Goal: Navigation & Orientation: Find specific page/section

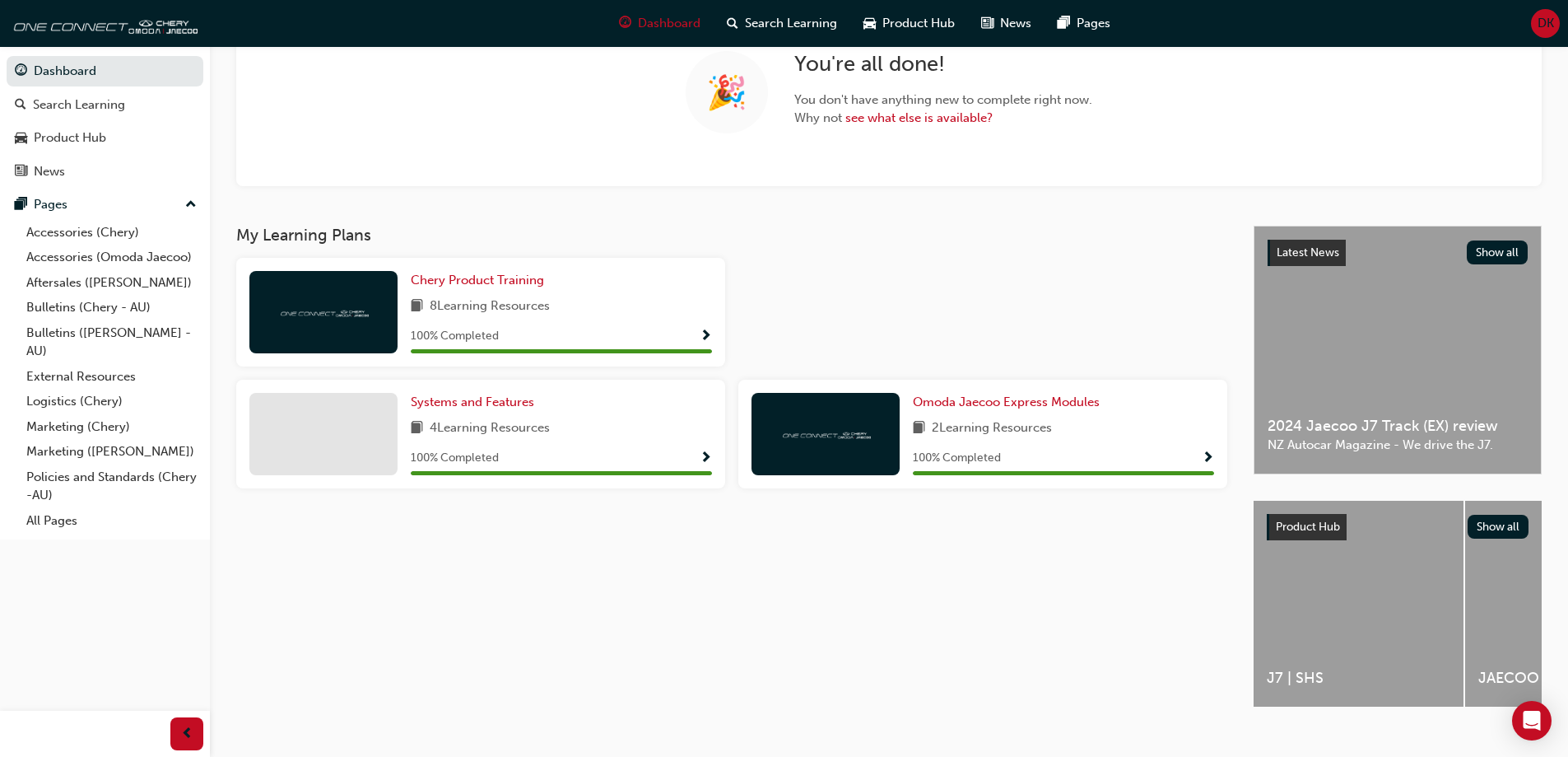
scroll to position [165, 0]
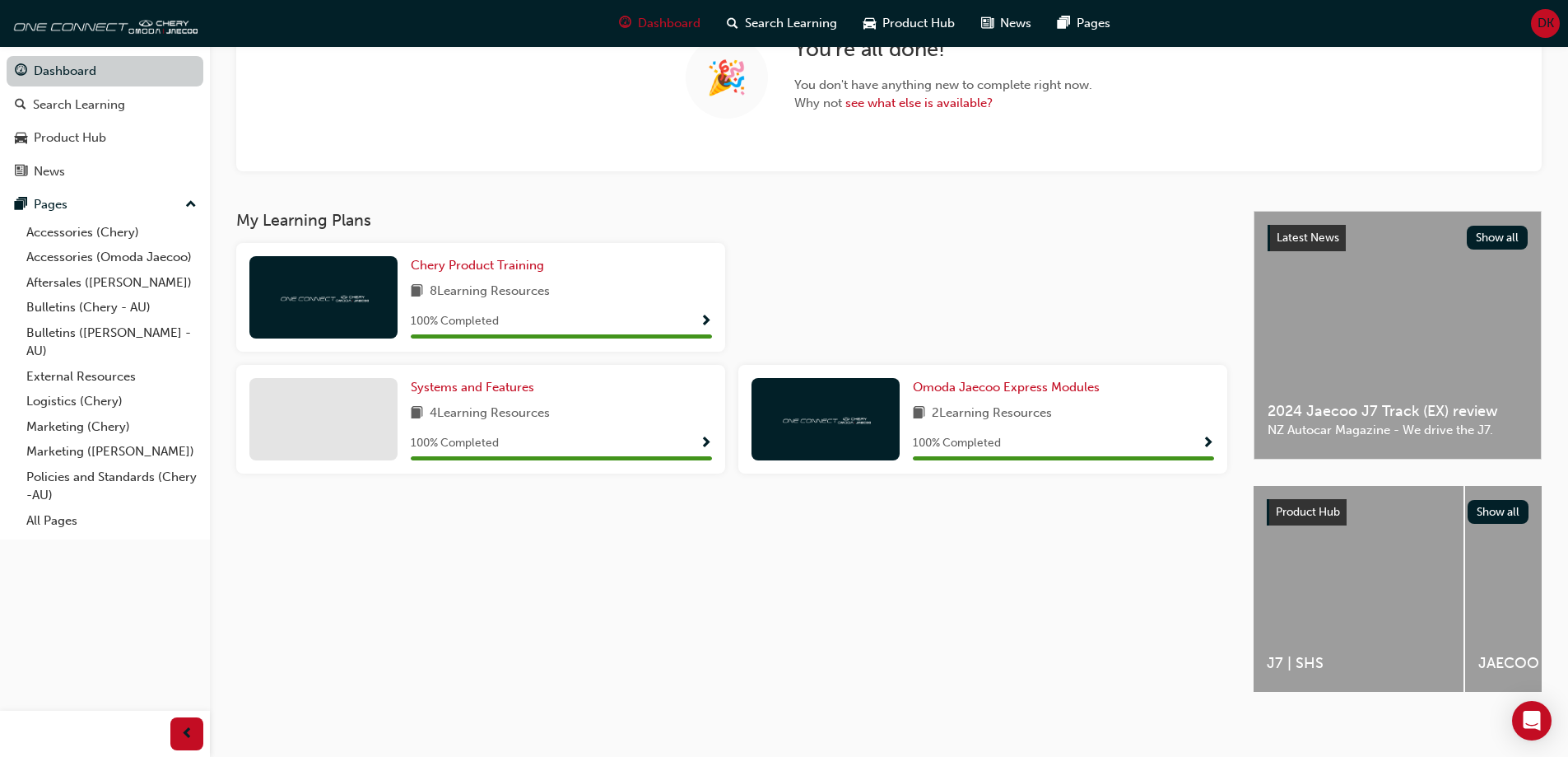
click at [99, 78] on link "Dashboard" at bounding box center [105, 71] width 197 height 30
click at [104, 172] on div "News" at bounding box center [104, 172] width 180 height 21
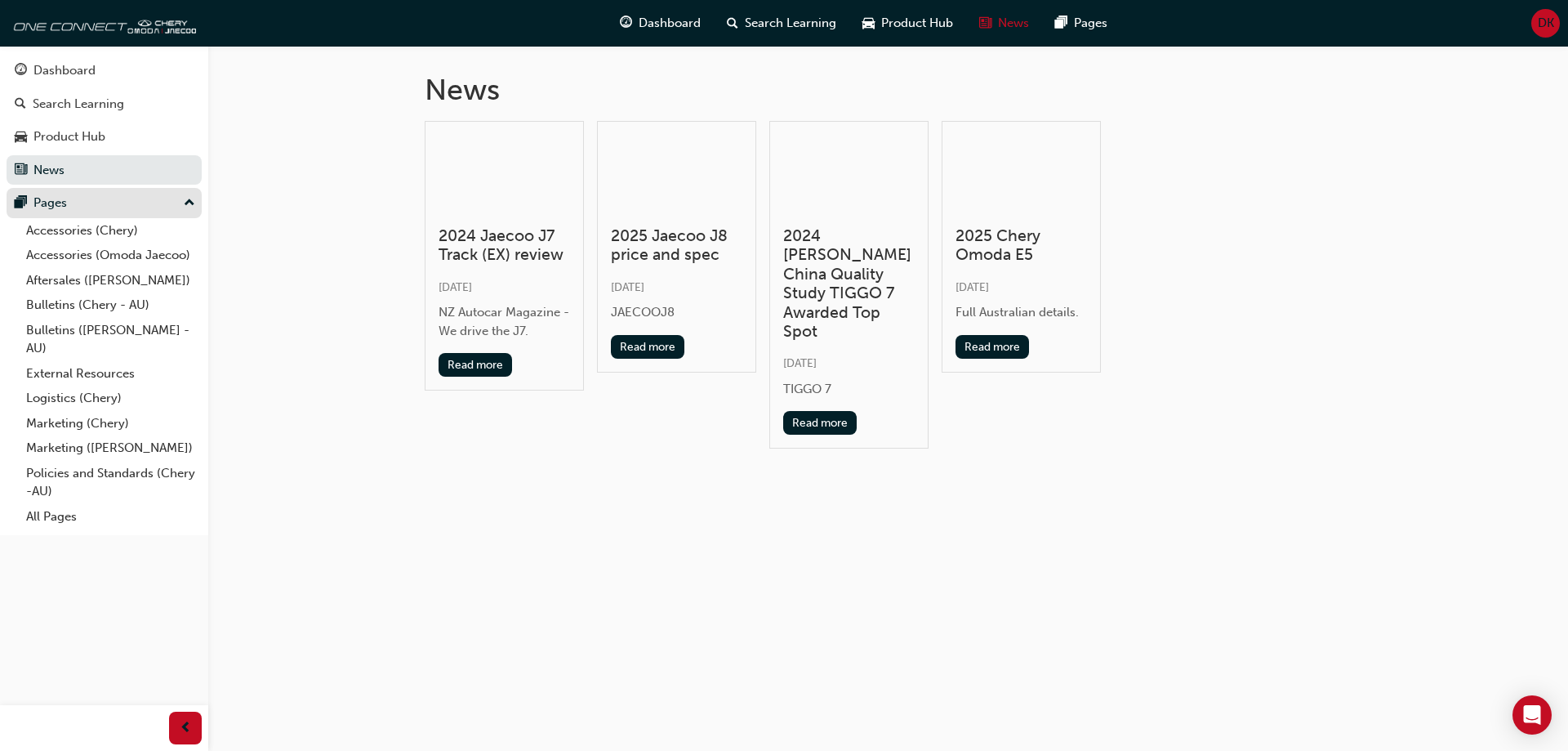
click at [71, 206] on div "Pages" at bounding box center [104, 203] width 179 height 21
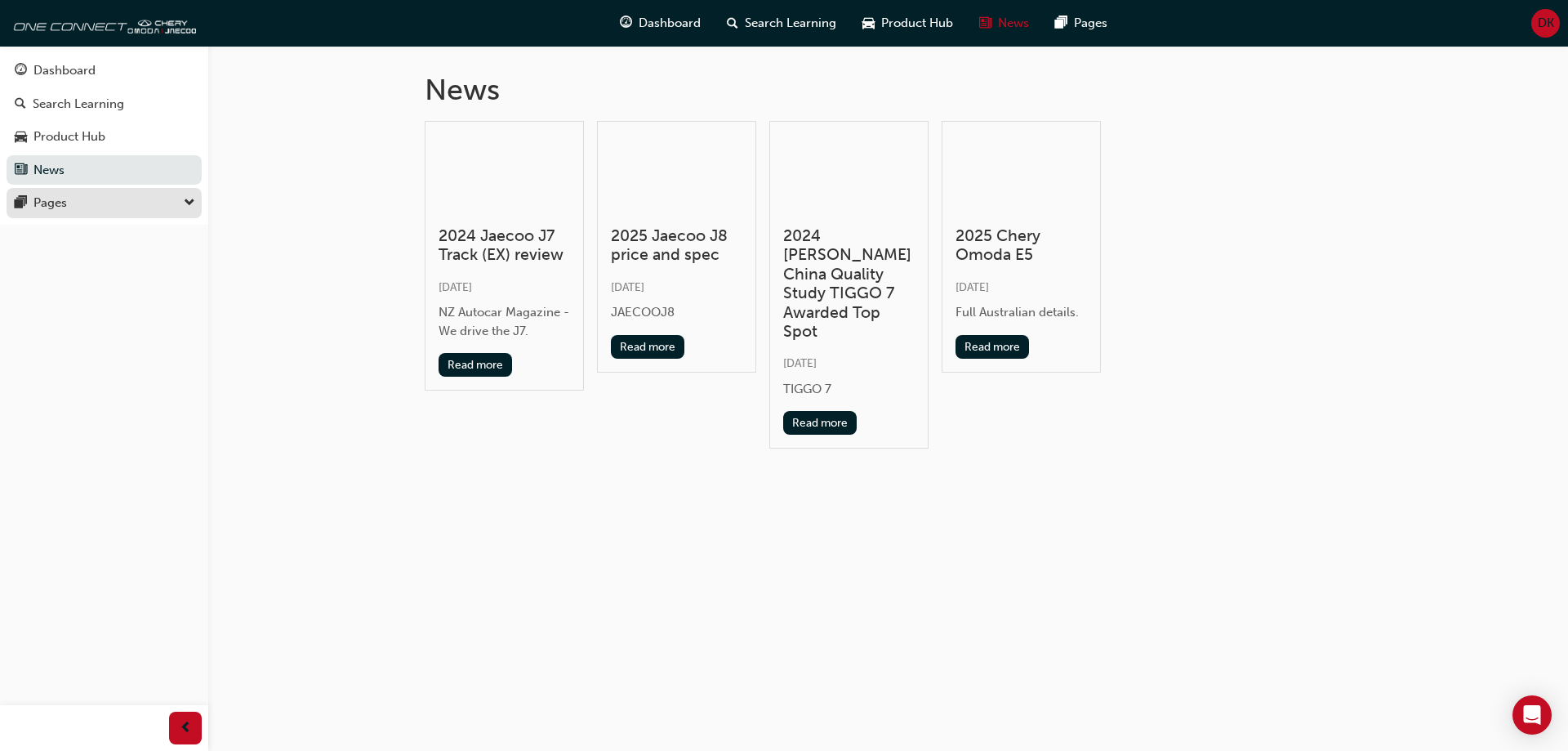
click at [130, 208] on div "Pages" at bounding box center [104, 203] width 179 height 21
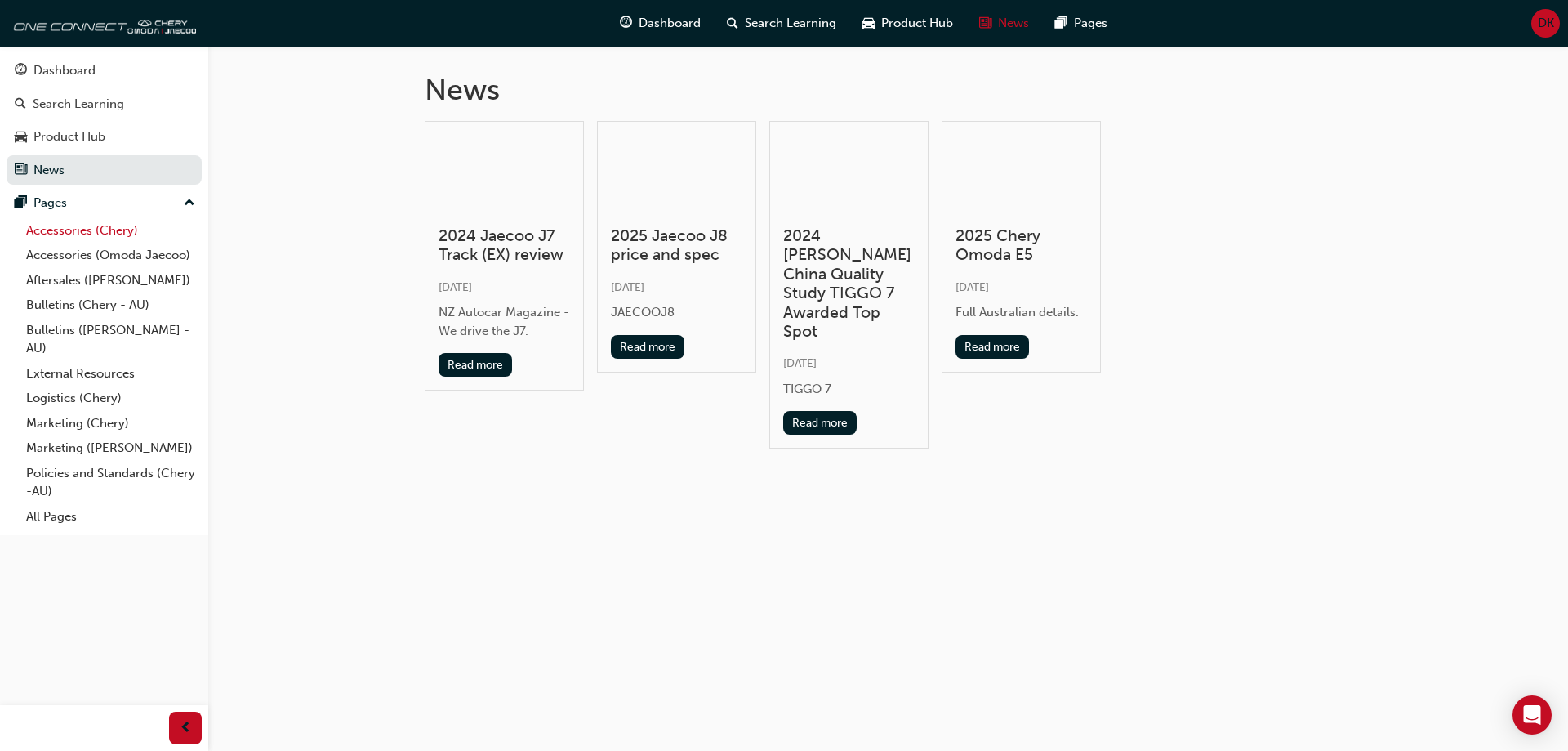
click at [146, 232] on link "Accessories (Chery)" at bounding box center [111, 230] width 182 height 25
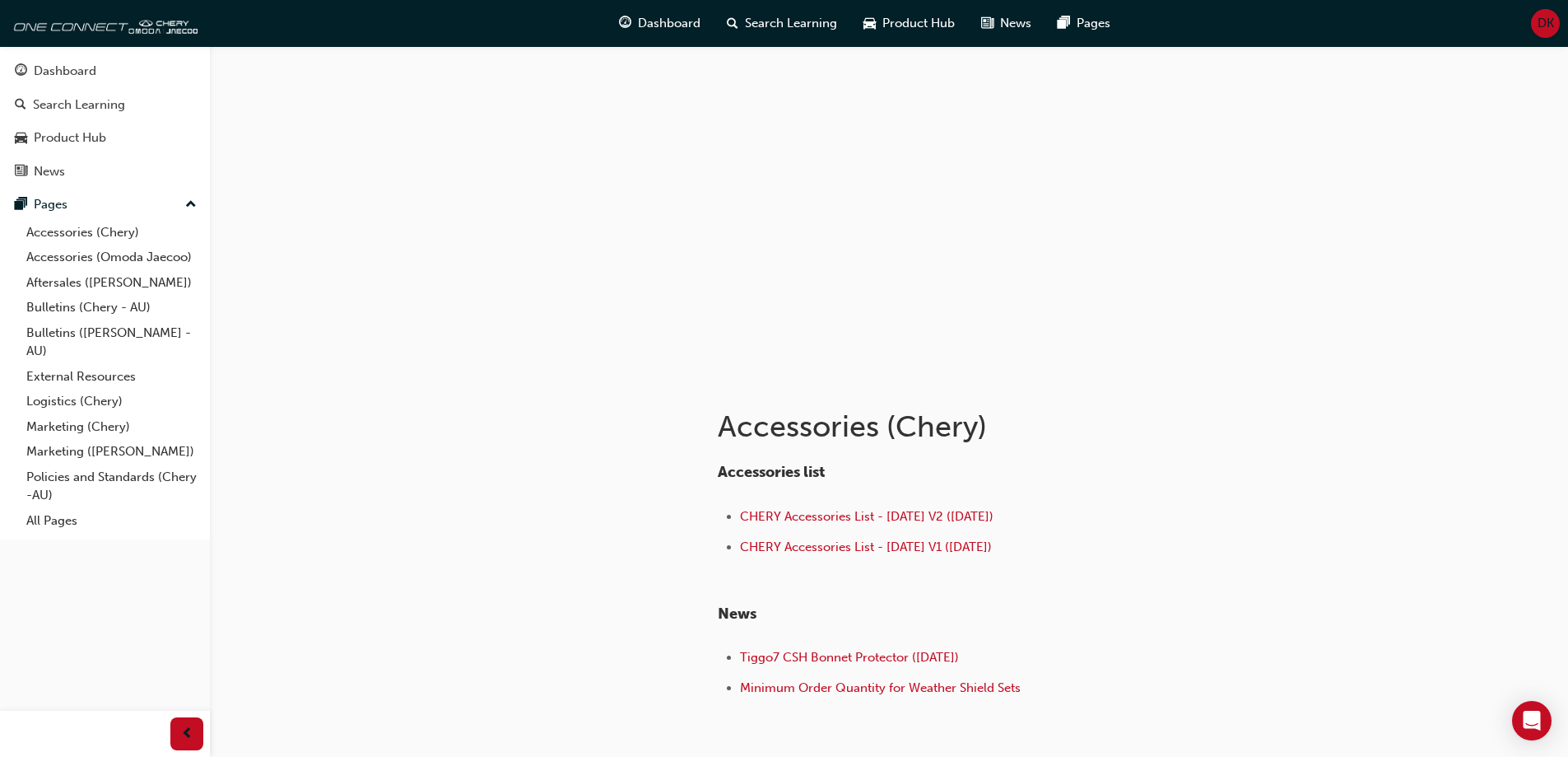
click at [186, 213] on span "up-icon" at bounding box center [191, 205] width 11 height 22
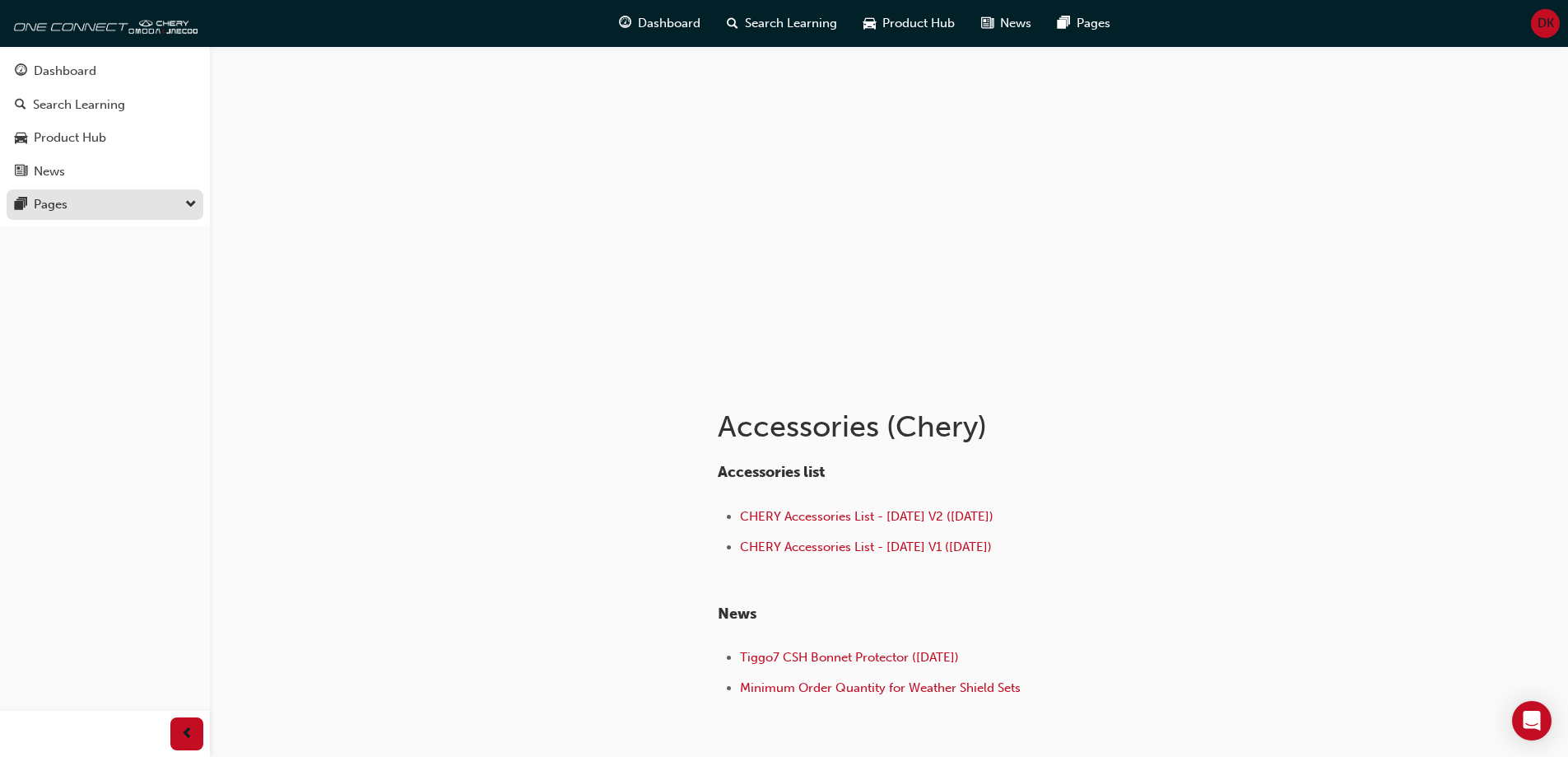
click at [179, 207] on div "Pages" at bounding box center [104, 205] width 180 height 21
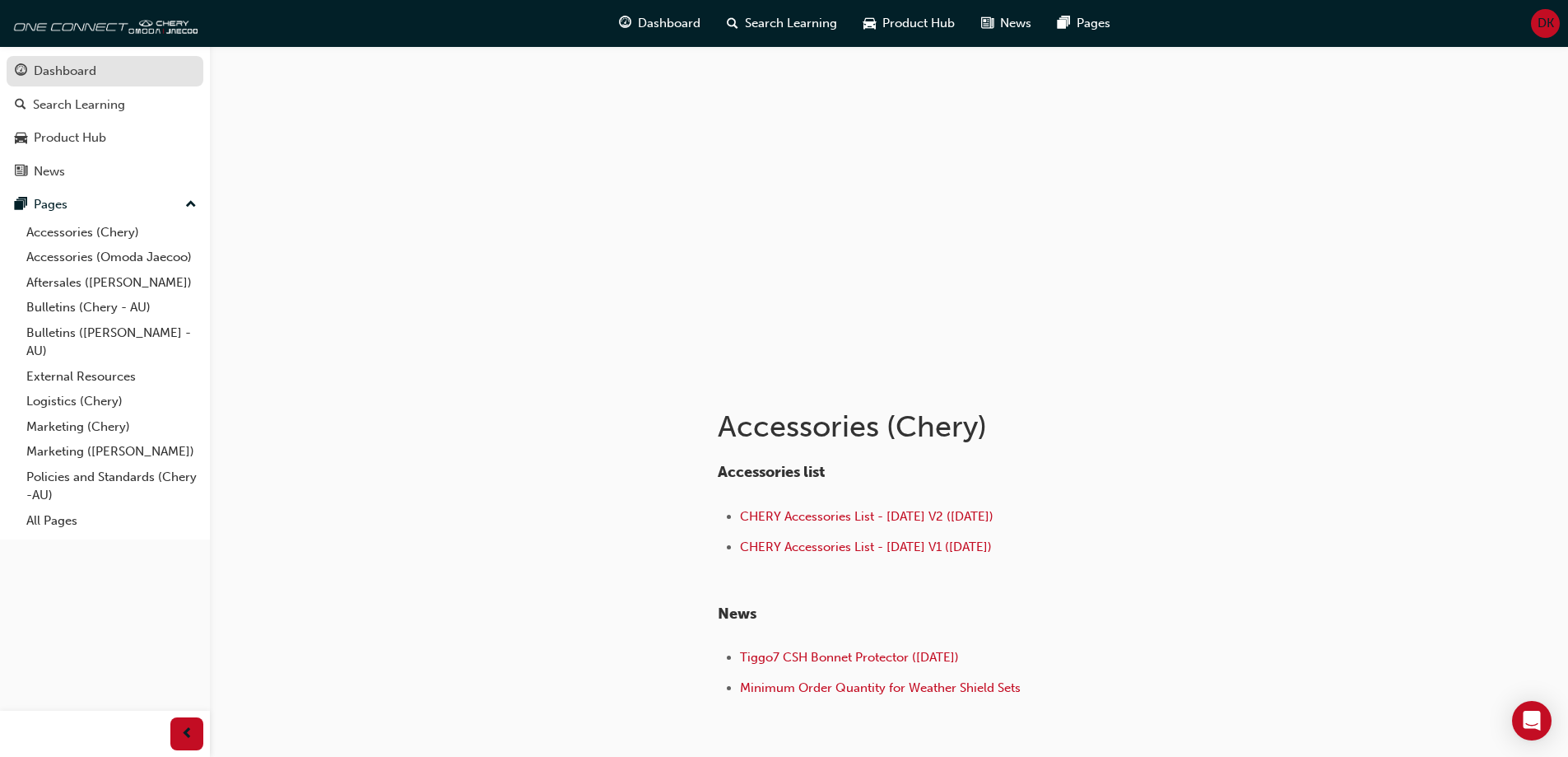
click at [80, 60] on link "Dashboard" at bounding box center [105, 71] width 197 height 30
